Goal: Task Accomplishment & Management: Manage account settings

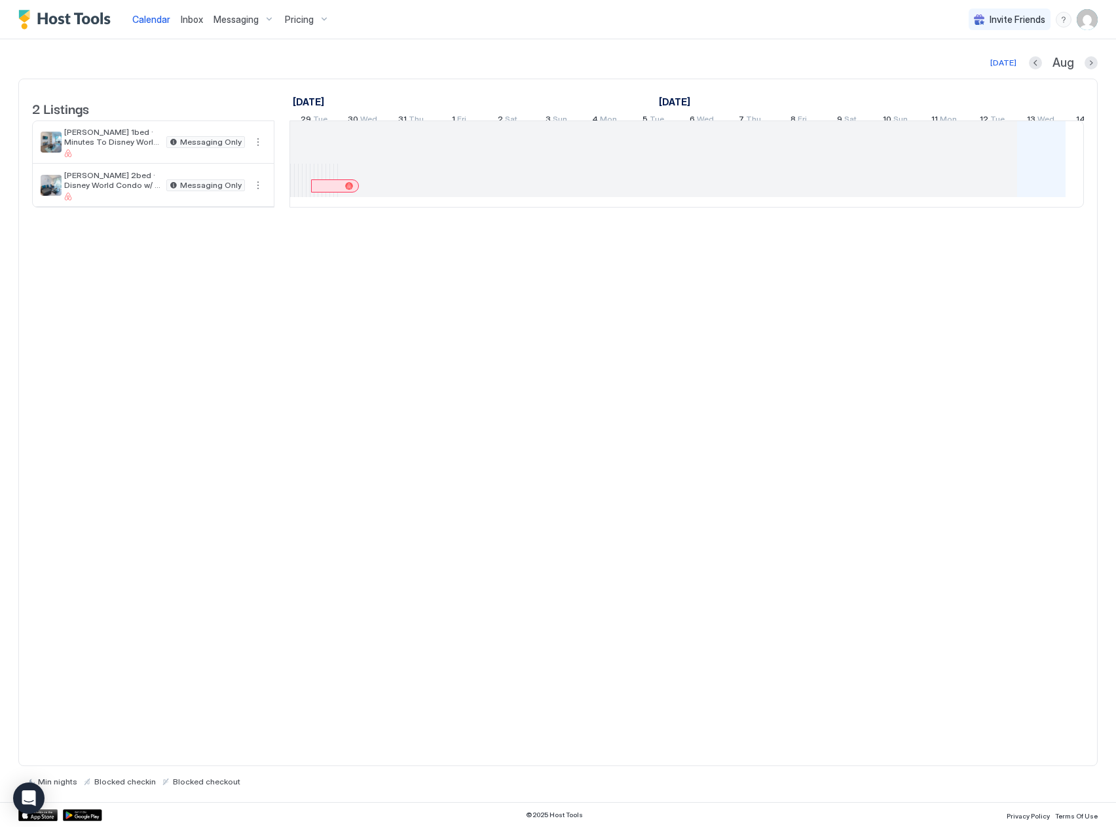
scroll to position [0, 728]
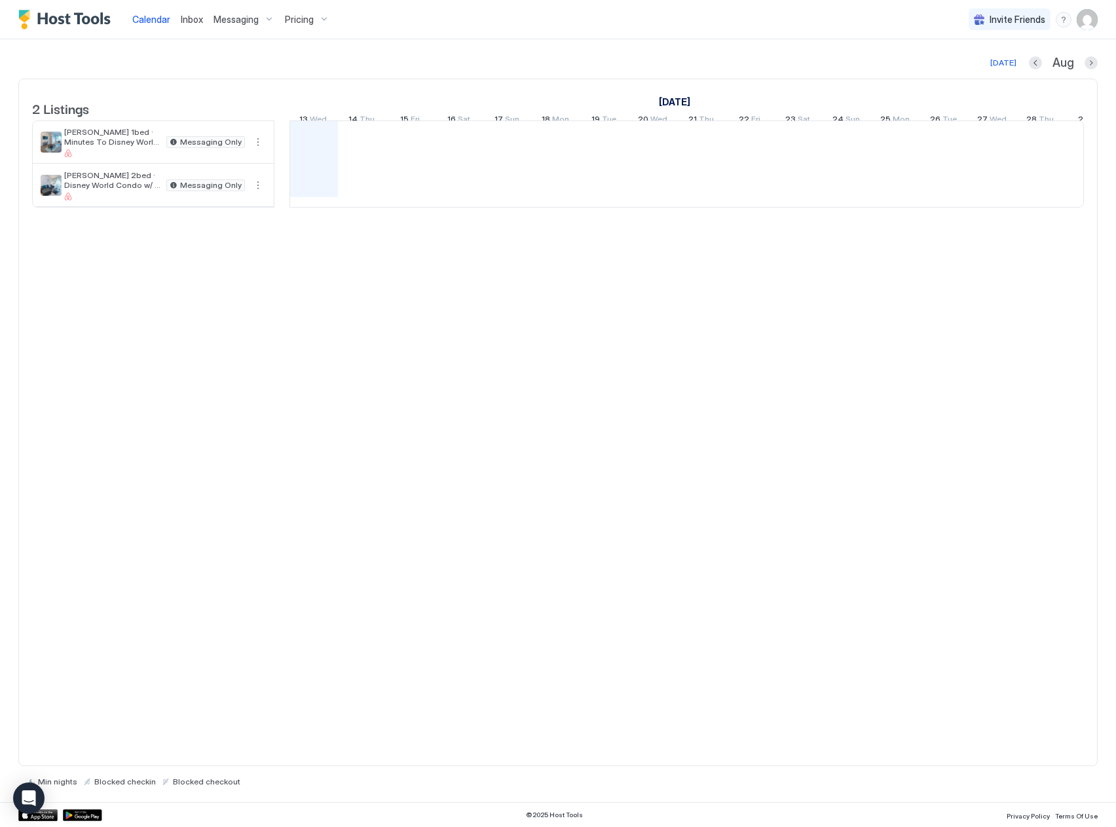
click at [1084, 21] on img "User profile" at bounding box center [1087, 19] width 21 height 21
click at [978, 76] on span "Settings" at bounding box center [969, 73] width 35 height 12
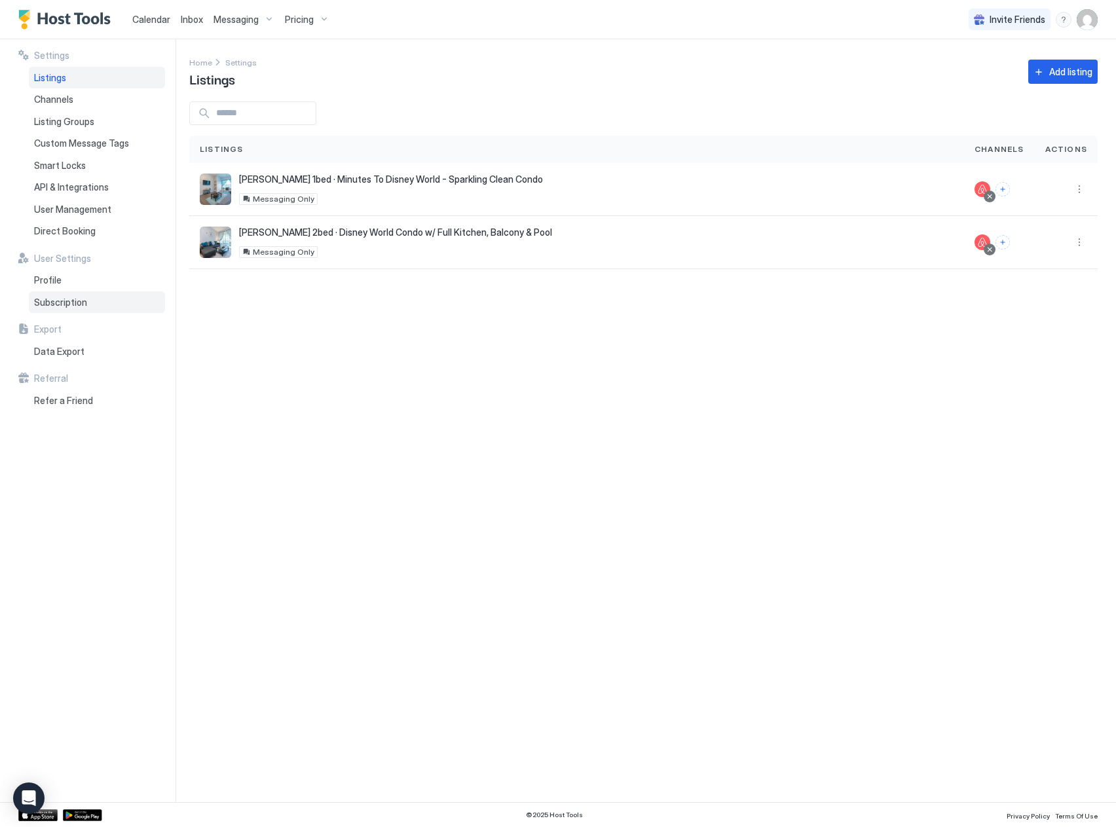
click at [69, 312] on div "Subscription" at bounding box center [97, 303] width 136 height 22
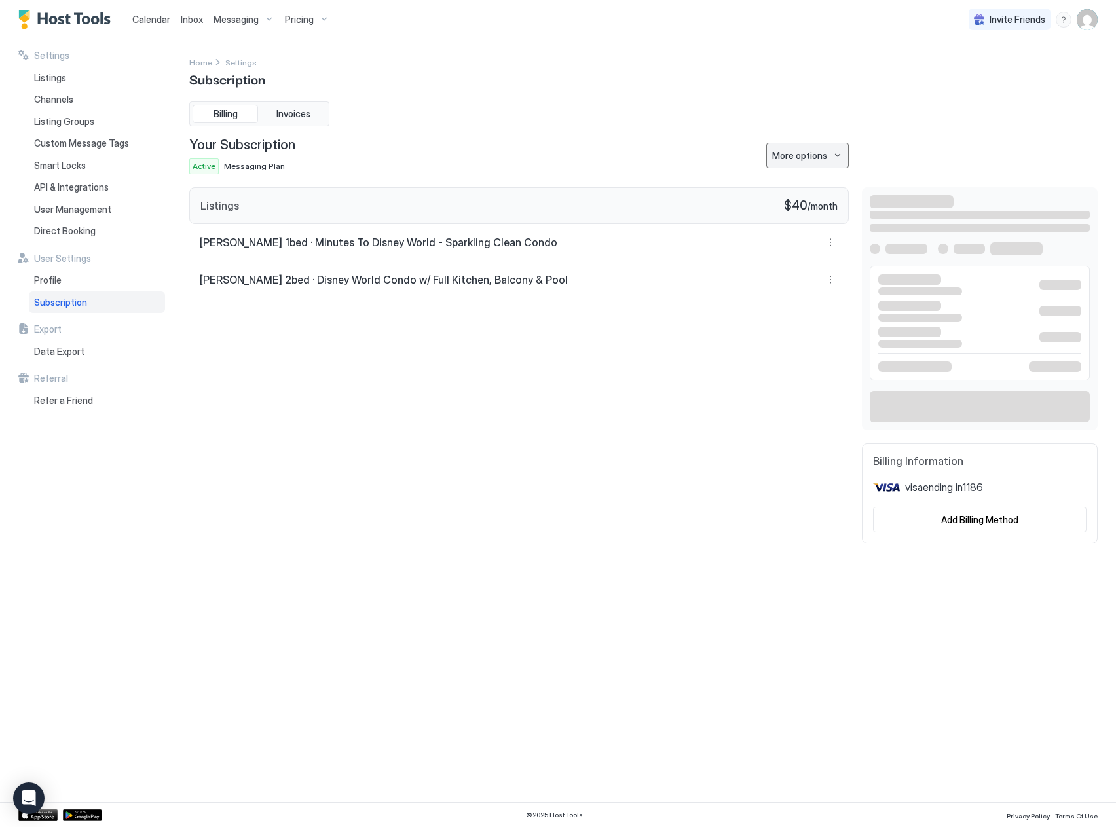
click at [831, 154] on button "More options" at bounding box center [807, 156] width 83 height 26
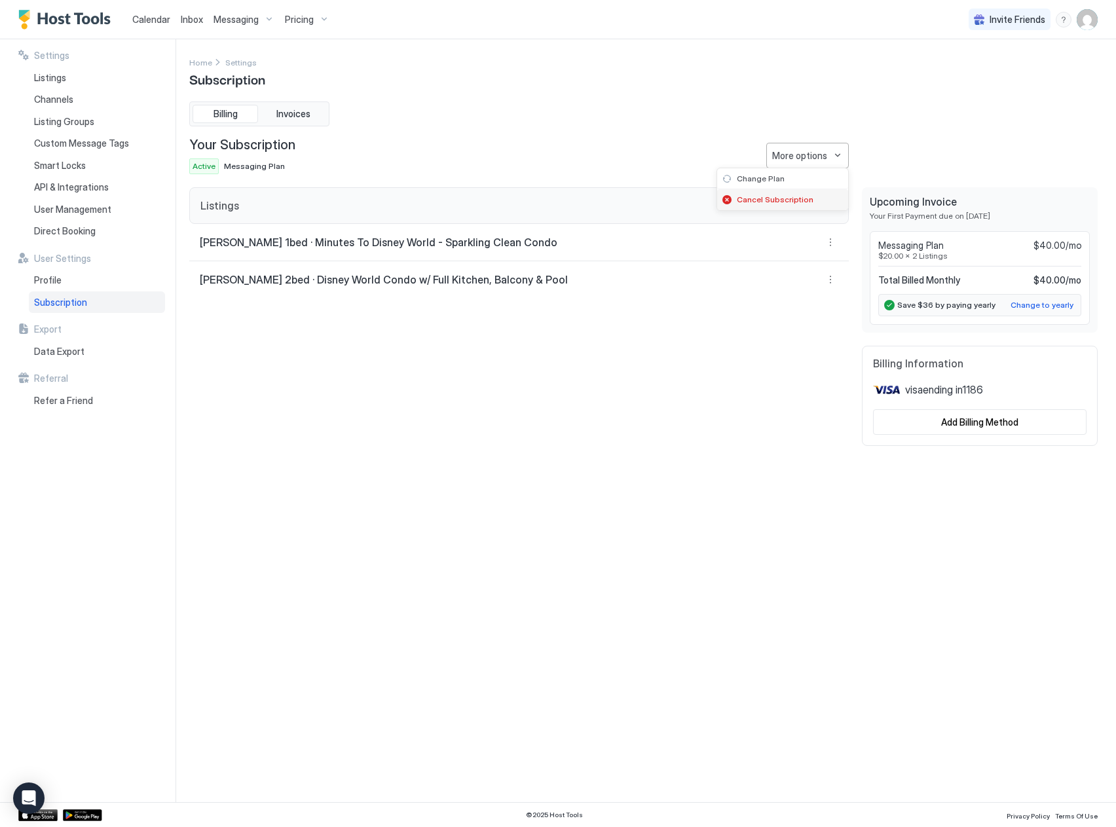
click at [785, 201] on span "Cancel Subscription" at bounding box center [775, 200] width 77 height 10
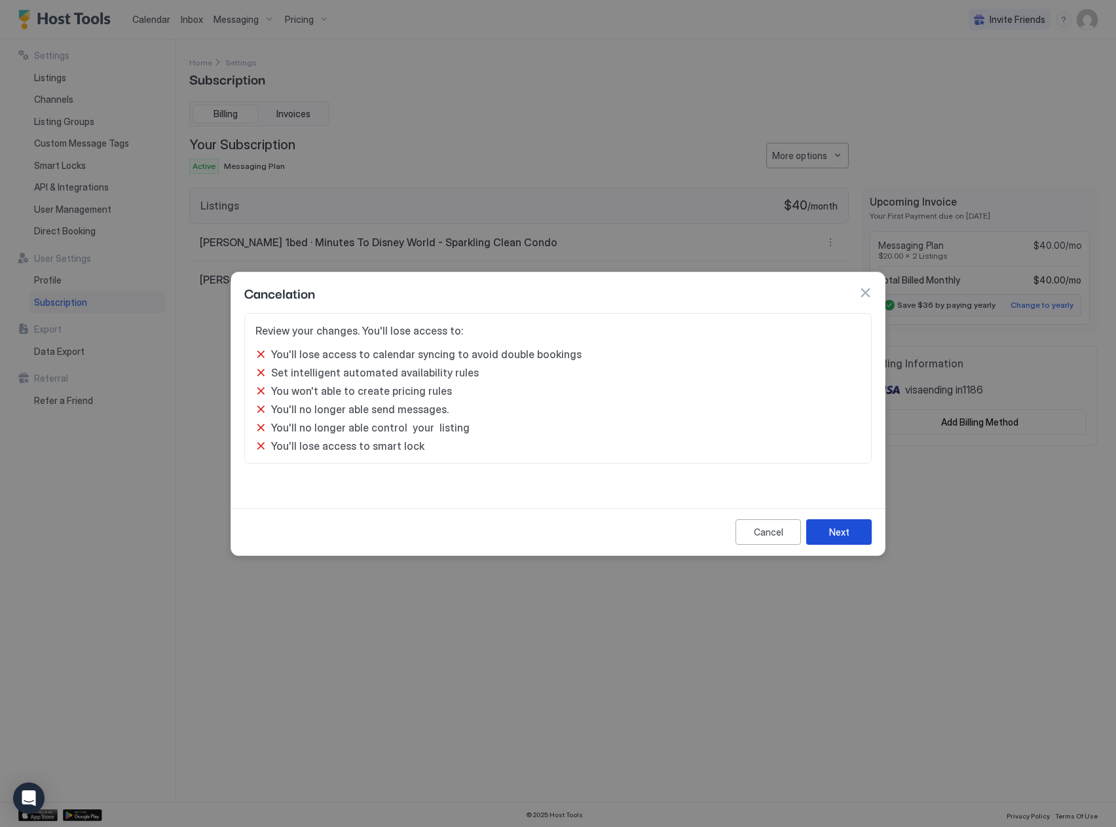
click at [851, 533] on button "Next" at bounding box center [839, 532] width 66 height 26
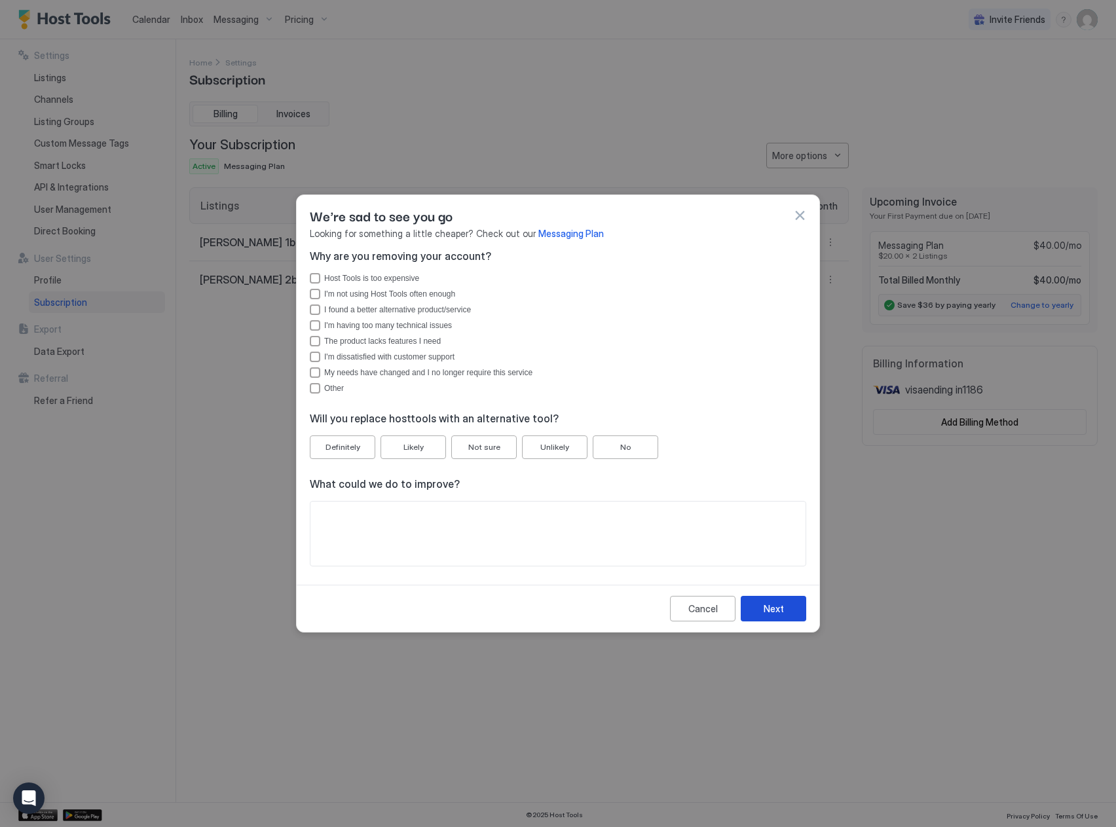
click at [787, 609] on button "Next" at bounding box center [774, 609] width 66 height 26
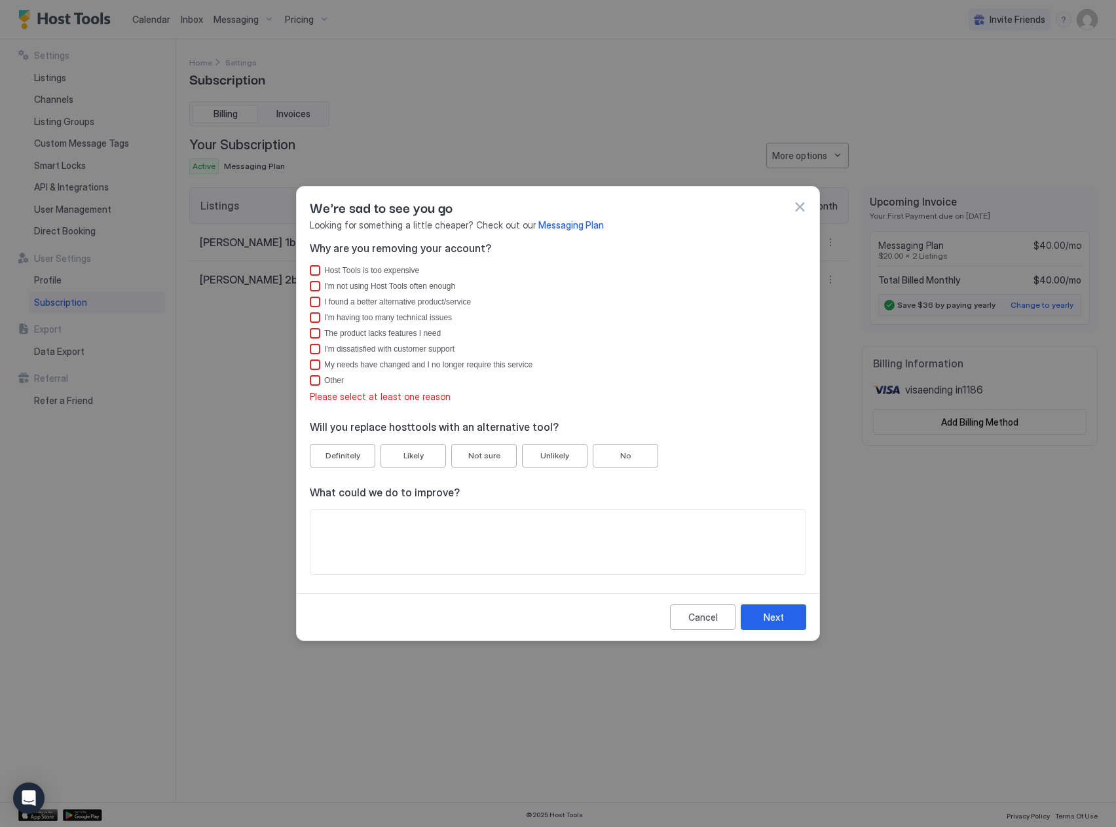
click at [322, 383] on div "Other" at bounding box center [558, 380] width 497 height 10
click at [768, 610] on button "Next" at bounding box center [774, 618] width 66 height 26
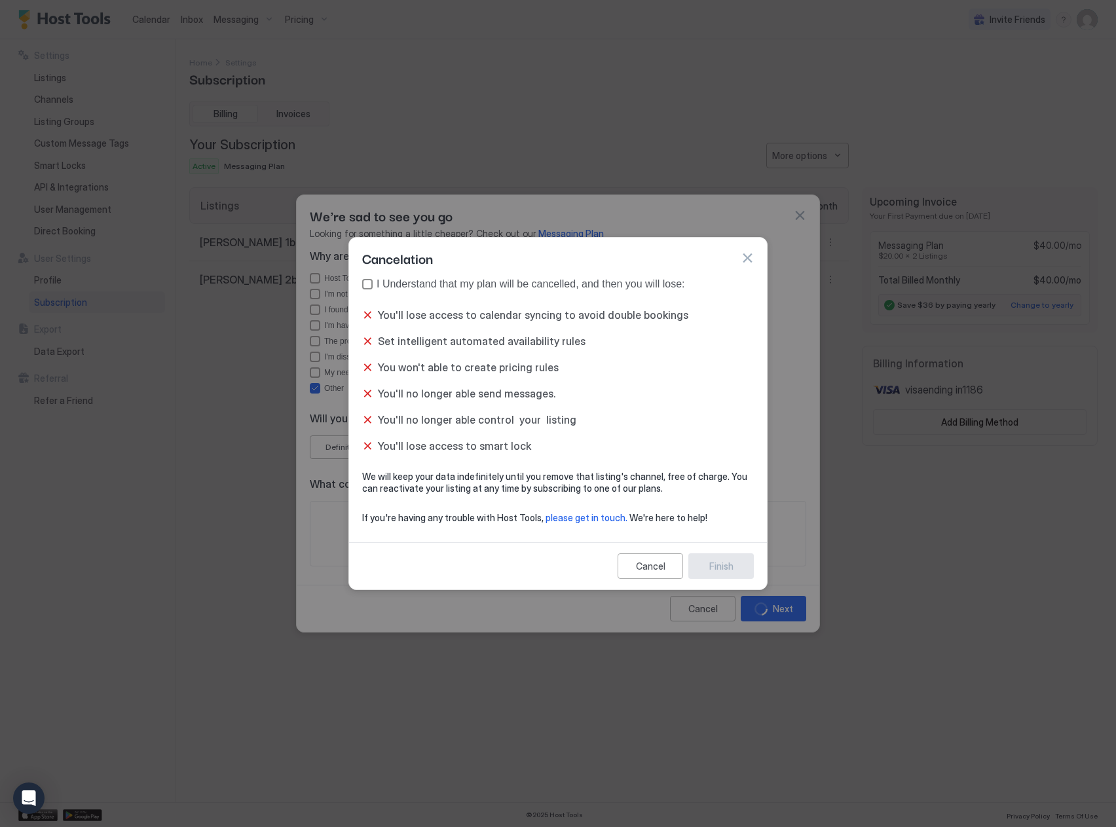
click at [381, 282] on div "I Understand that my plan will be cancelled, and then you will lose:" at bounding box center [531, 284] width 308 height 12
click at [716, 556] on button "Finish" at bounding box center [721, 567] width 66 height 26
click at [723, 571] on div "Finish" at bounding box center [721, 566] width 24 height 14
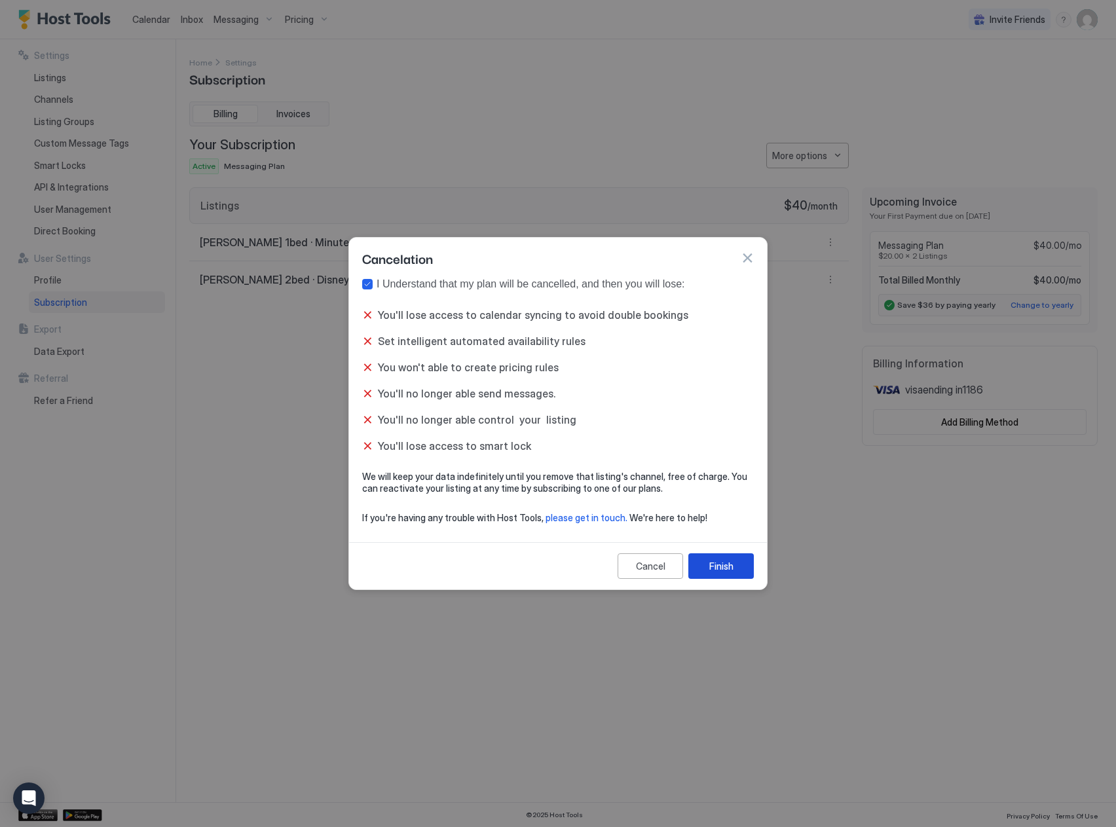
click at [723, 571] on div "Finish" at bounding box center [721, 566] width 24 height 14
click at [715, 576] on button "Finish" at bounding box center [721, 567] width 66 height 26
click at [747, 257] on button "button" at bounding box center [747, 258] width 13 height 13
